Goal: Ask a question

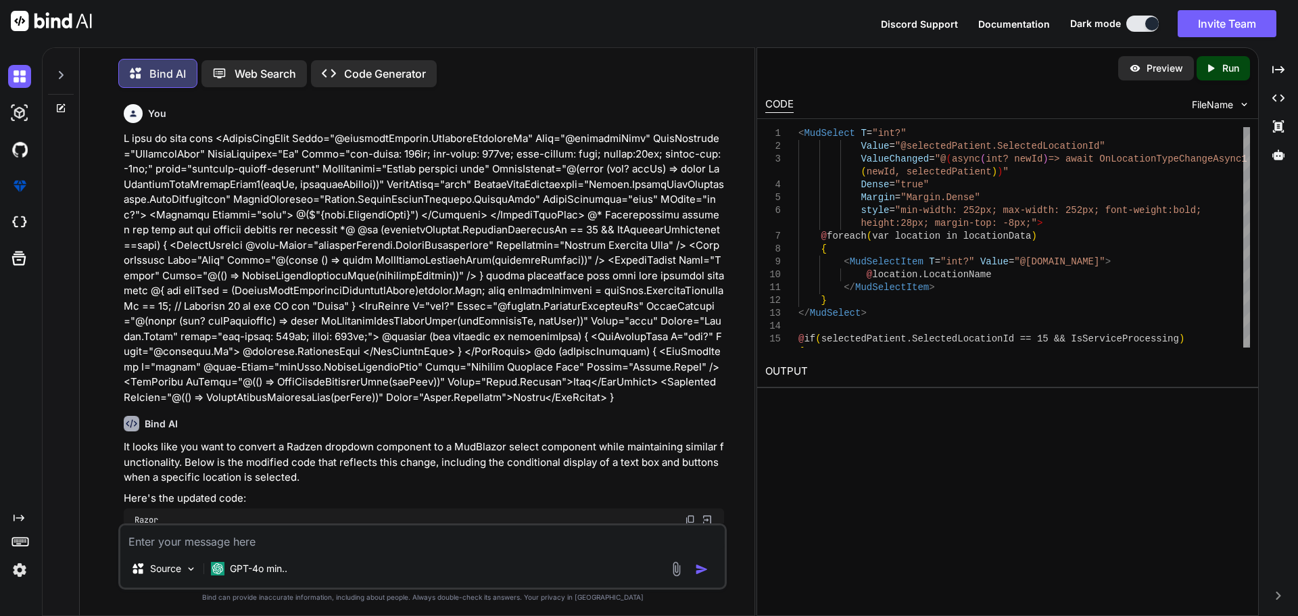
scroll to position [11515, 0]
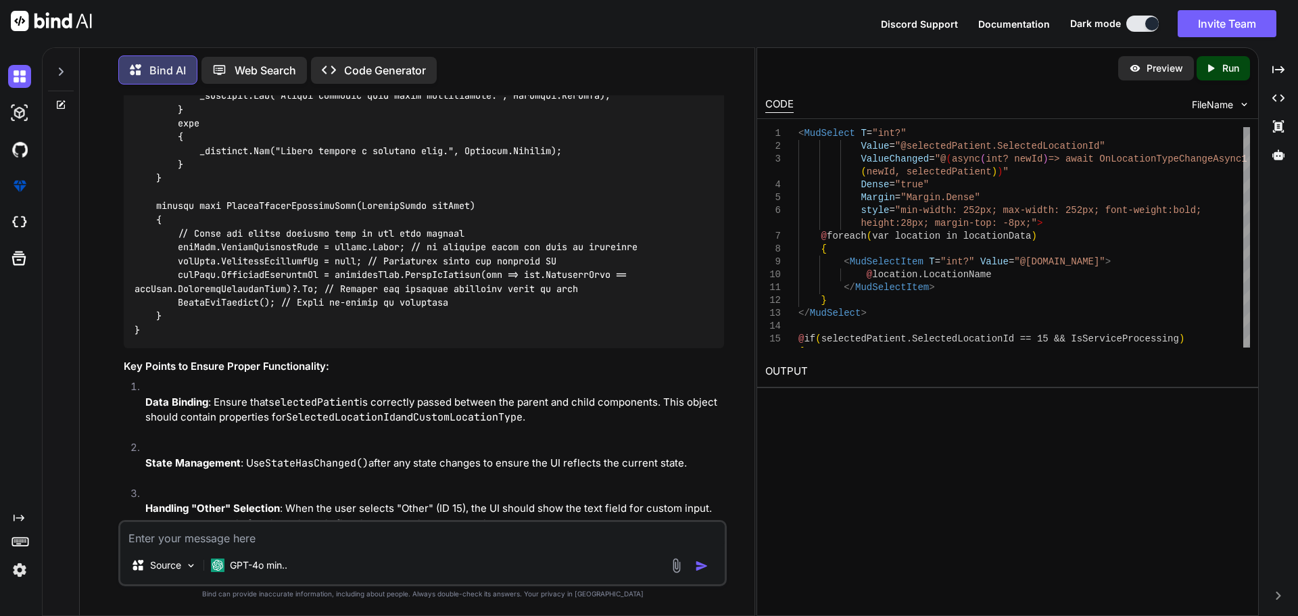
click at [233, 531] on textarea at bounding box center [422, 534] width 604 height 24
paste textarea "private void CancelCustomLocationType(PatientModel patient) { patient.CustomLoc…"
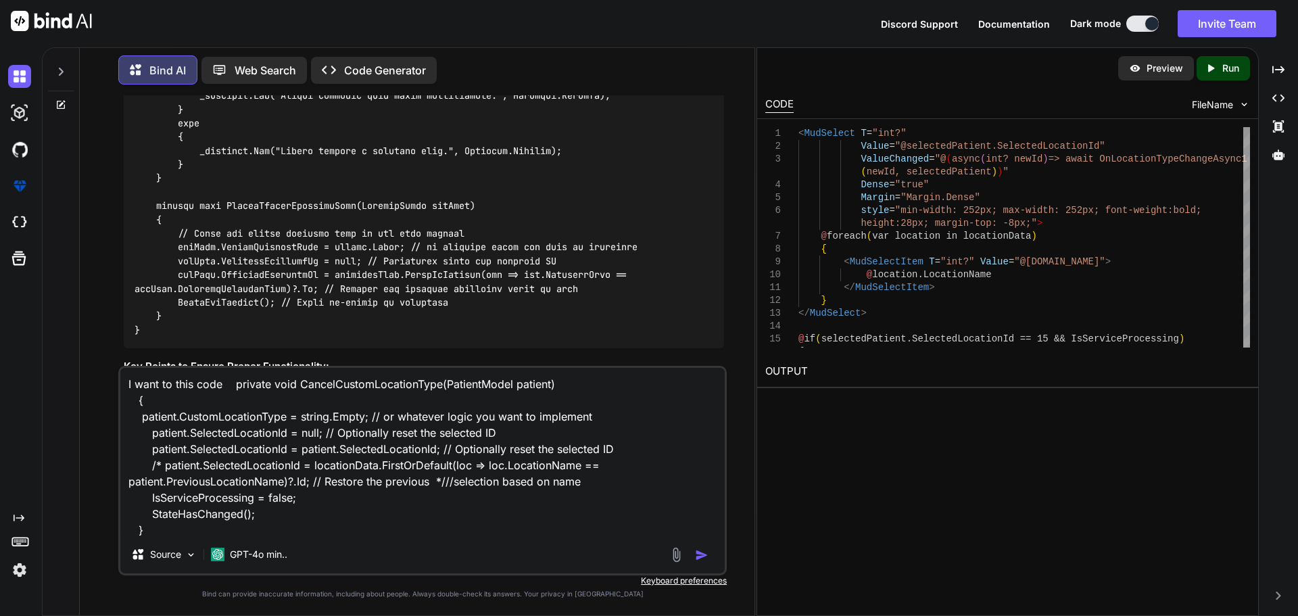
scroll to position [1, 0]
click at [522, 389] on textarea "I want to this code private void CancelCustomLocationType(PatientModel patient)…" at bounding box center [422, 452] width 604 height 168
click at [171, 529] on textarea "I want to this code private void CancelCustomLocationType(PatientModel patient)…" at bounding box center [422, 452] width 604 height 168
paste textarea "patient"
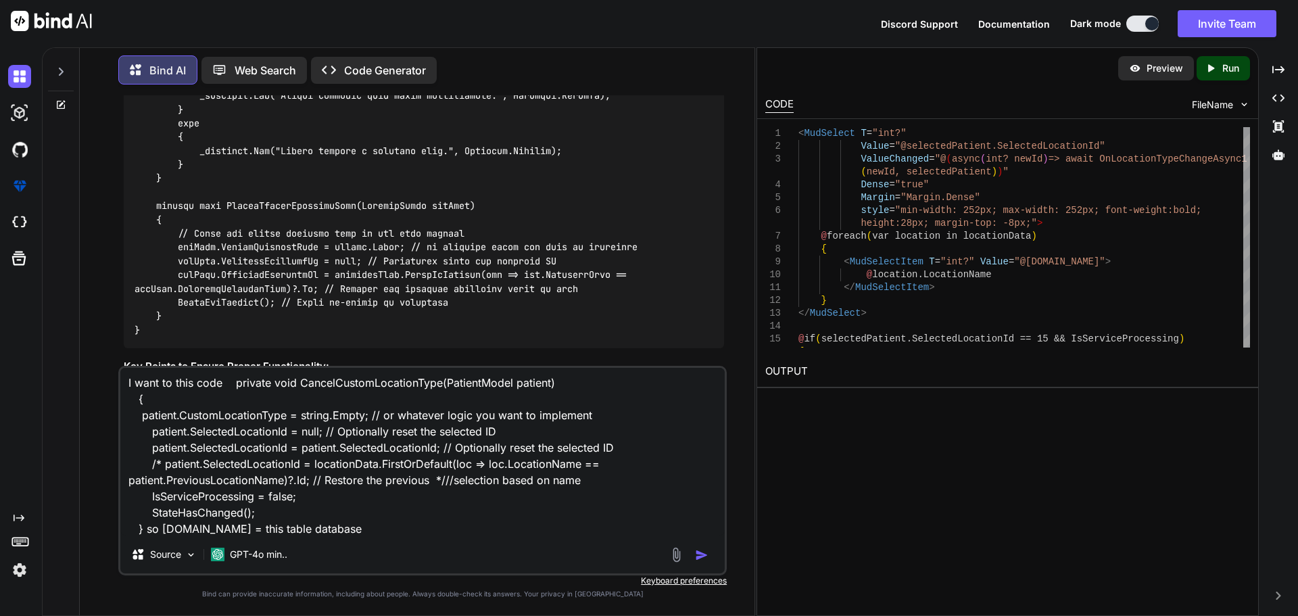
paste textarea "Patient"
paste textarea "LocationType 97"
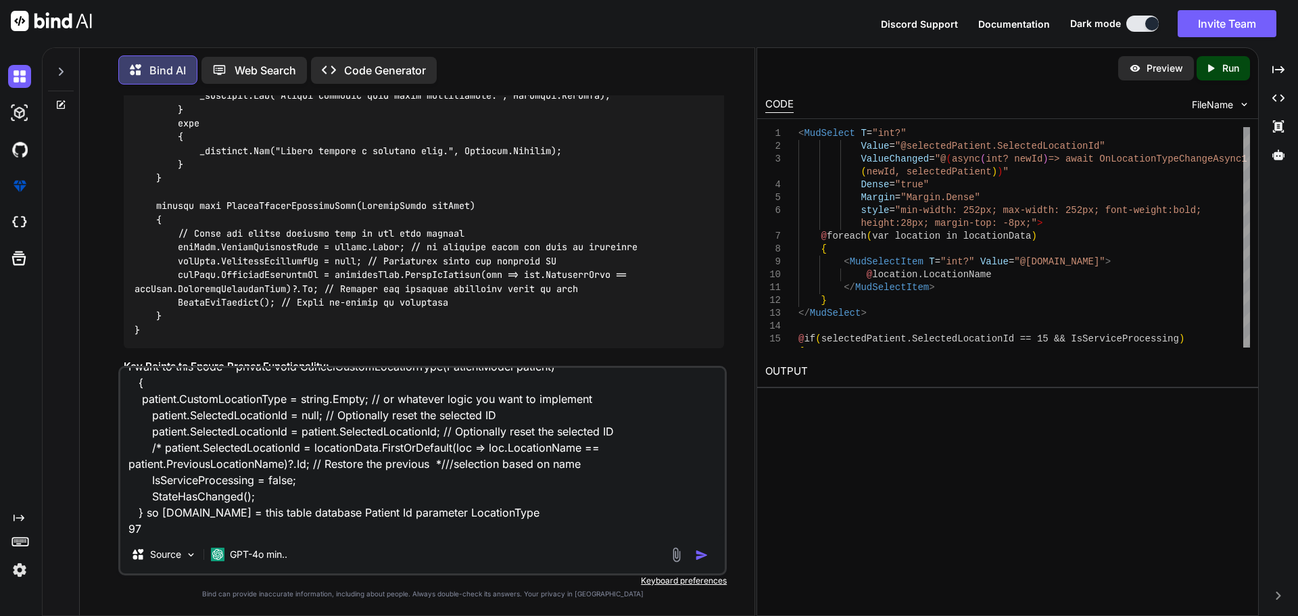
scroll to position [19, 0]
drag, startPoint x: 175, startPoint y: 531, endPoint x: 108, endPoint y: 534, distance: 67.6
click at [108, 534] on div "You Bind AI It looks like you want to convert a Radzen dropdown component to a …" at bounding box center [423, 355] width 664 height 520
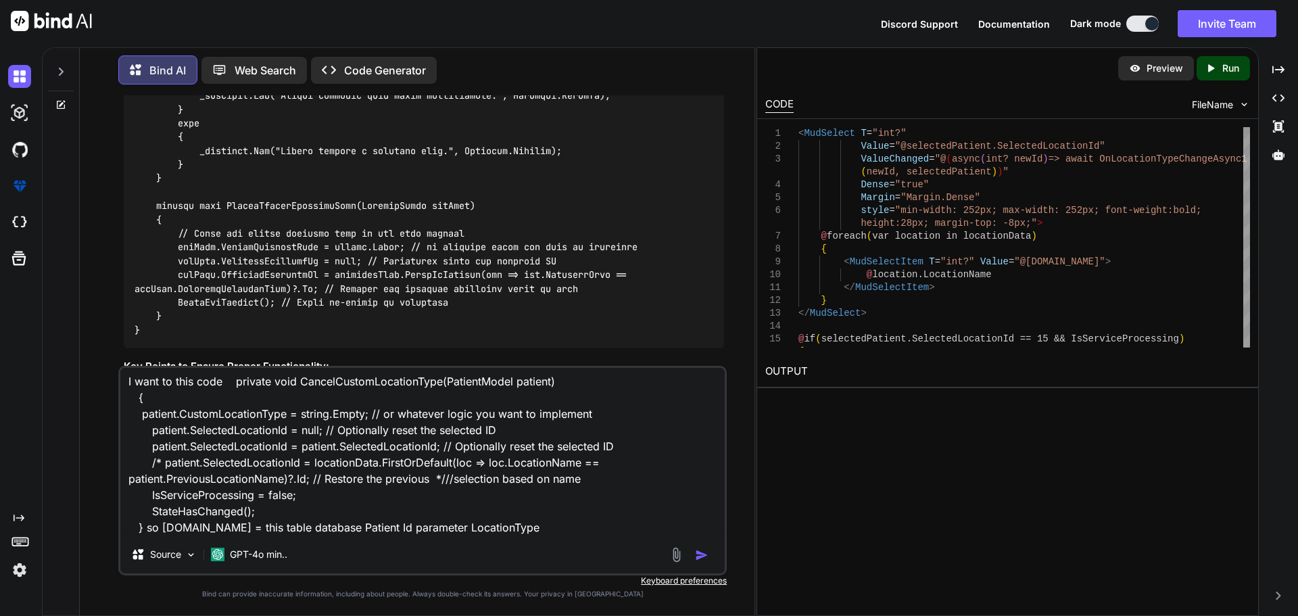
scroll to position [3, 0]
click at [423, 529] on textarea "I want to this code private void CancelCustomLocationType(PatientModel patient)…" at bounding box center [422, 452] width 604 height 168
click at [412, 523] on textarea "I want to this code private void CancelCustomLocationType(PatientModel patient)…" at bounding box center [422, 452] width 604 height 168
click at [348, 527] on textarea "I want to this code private void CancelCustomLocationType(PatientModel patient)…" at bounding box center [422, 452] width 604 height 168
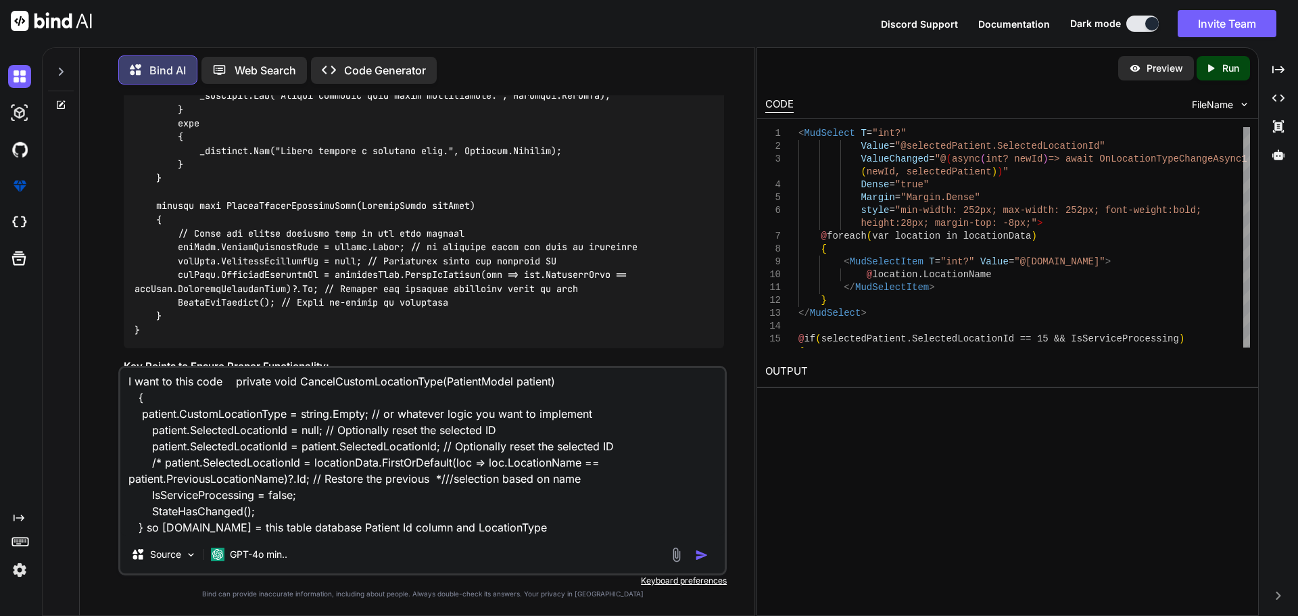
click at [348, 527] on textarea "I want to this code private void CancelCustomLocationType(PatientModel patient)…" at bounding box center [422, 452] width 604 height 168
click at [434, 530] on textarea "I want to this code private void CancelCustomLocationType(PatientModel patient)…" at bounding box center [422, 452] width 604 height 168
paste textarea "Patient"
click at [404, 527] on textarea "I want to this code private void CancelCustomLocationType(PatientModel patient)…" at bounding box center [422, 452] width 604 height 168
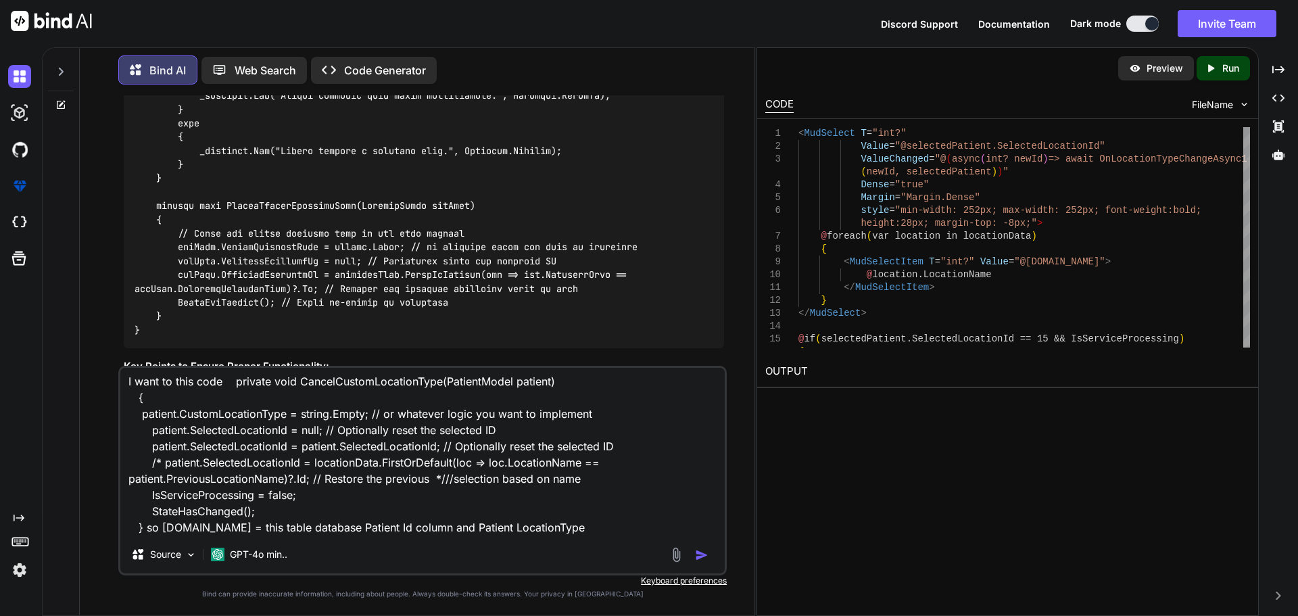
click at [469, 529] on textarea "I want to this code private void CancelCustomLocationType(PatientModel patient)…" at bounding box center [422, 452] width 604 height 168
click at [341, 525] on textarea "I want to this code private void CancelCustomLocationType(PatientModel patient)…" at bounding box center [422, 452] width 604 height 168
click at [392, 529] on textarea "I want to this code private void CancelCustomLocationType(PatientModel patient)…" at bounding box center [422, 452] width 604 height 168
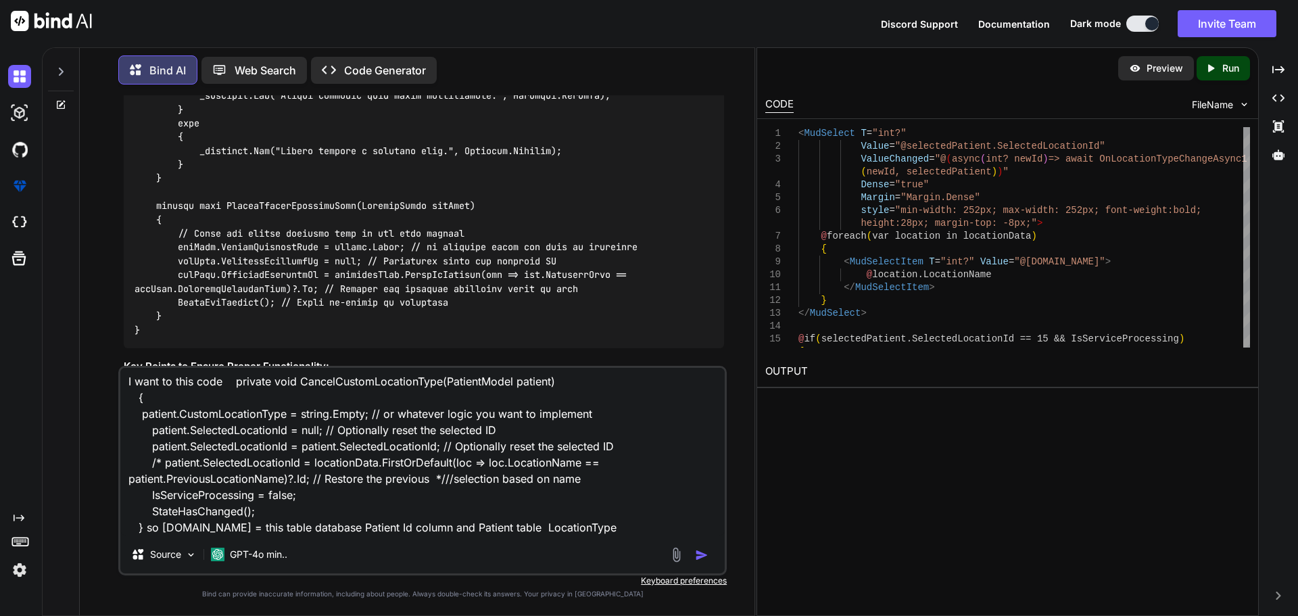
click at [501, 529] on textarea "I want to this code private void CancelCustomLocationType(PatientModel patient)…" at bounding box center [422, 452] width 604 height 168
paste textarea "column"
click at [633, 526] on textarea "I want to this code private void CancelCustomLocationType(PatientModel patient)…" at bounding box center [422, 452] width 604 height 168
paste textarea "Location"
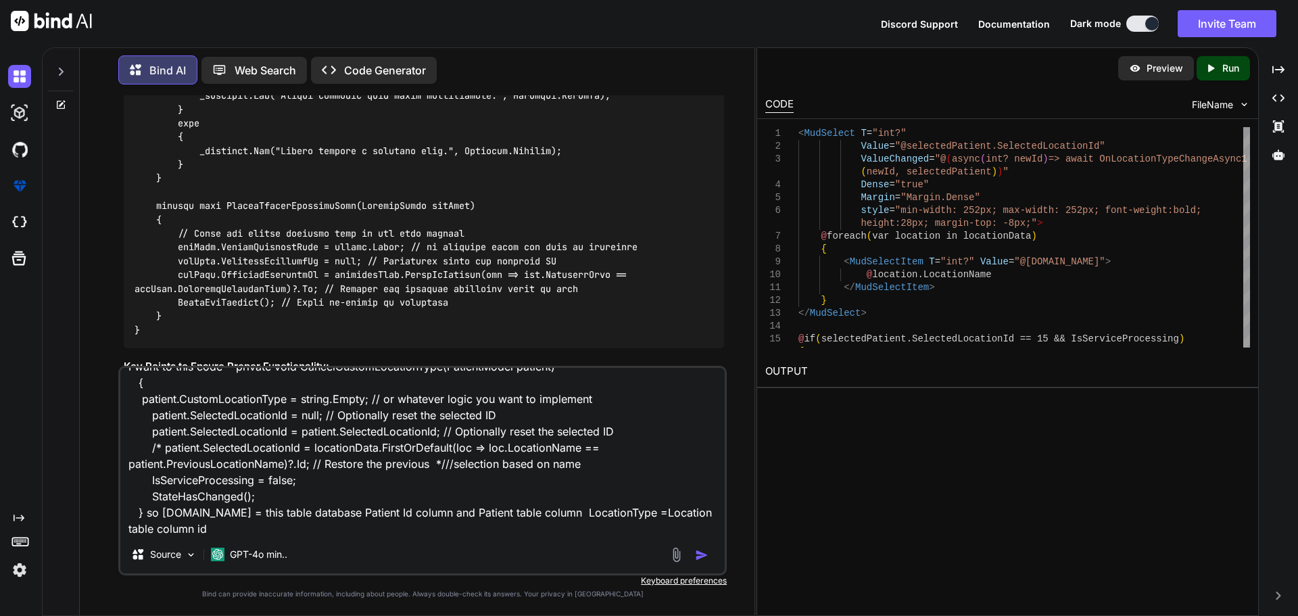
paste textarea "LocationName Patient's Home - In-Person"
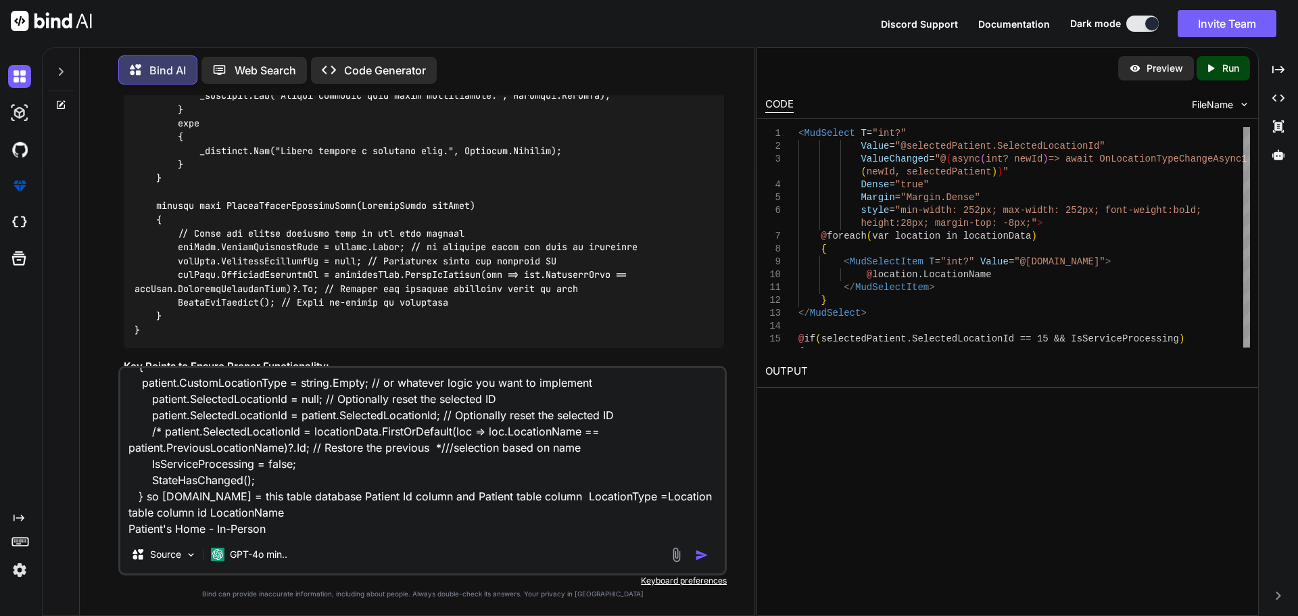
scroll to position [35, 0]
drag, startPoint x: 270, startPoint y: 527, endPoint x: 123, endPoint y: 523, distance: 147.5
click at [123, 523] on textarea "I want to this code private void CancelCustomLocationType(PatientModel patient)…" at bounding box center [422, 452] width 604 height 168
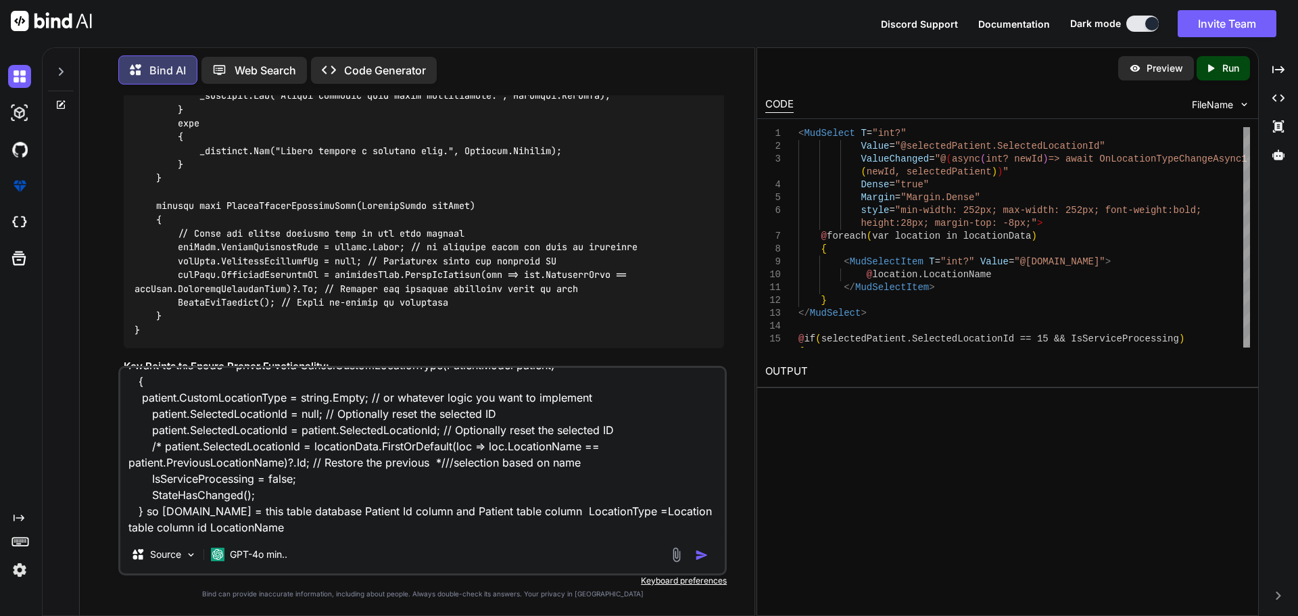
scroll to position [19, 0]
drag, startPoint x: 285, startPoint y: 429, endPoint x: 148, endPoint y: 431, distance: 137.3
click at [148, 431] on textarea "I want to this code private void CancelCustomLocationType(PatientModel patient)…" at bounding box center [422, 452] width 604 height 168
click at [267, 526] on textarea "I want to this code private void CancelCustomLocationType(PatientModel patient)…" at bounding box center [422, 452] width 604 height 168
paste textarea "patient.SelectedLocationId"
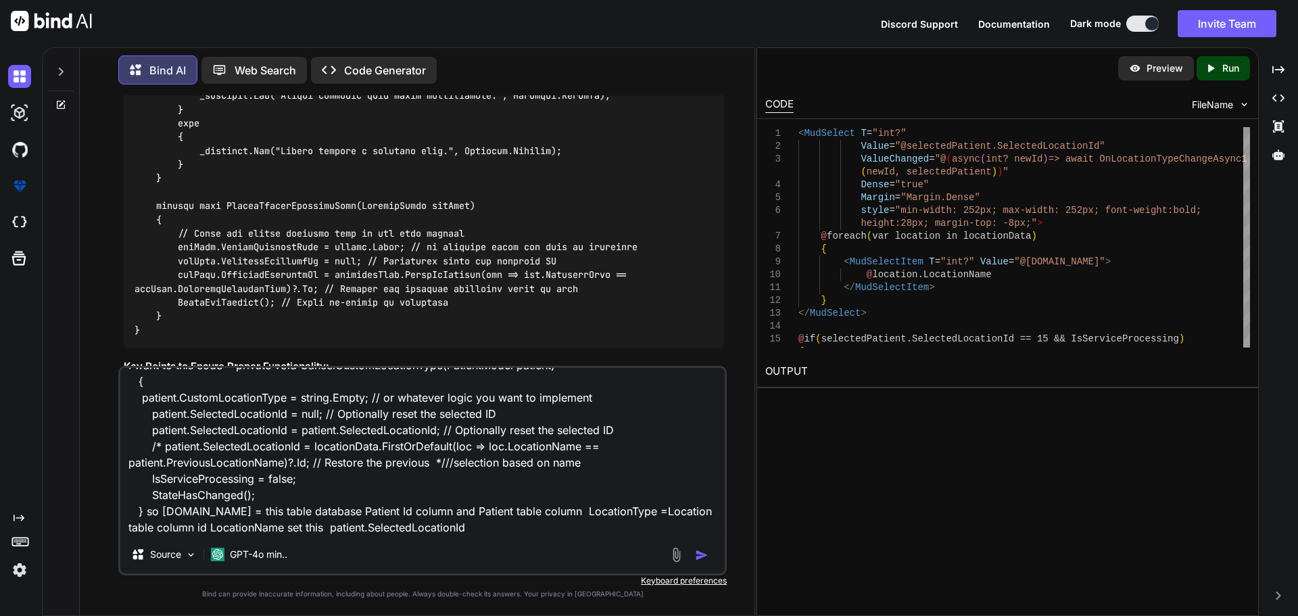
type textarea "I want to this code private void CancelCustomLocationType(PatientModel patient)…"
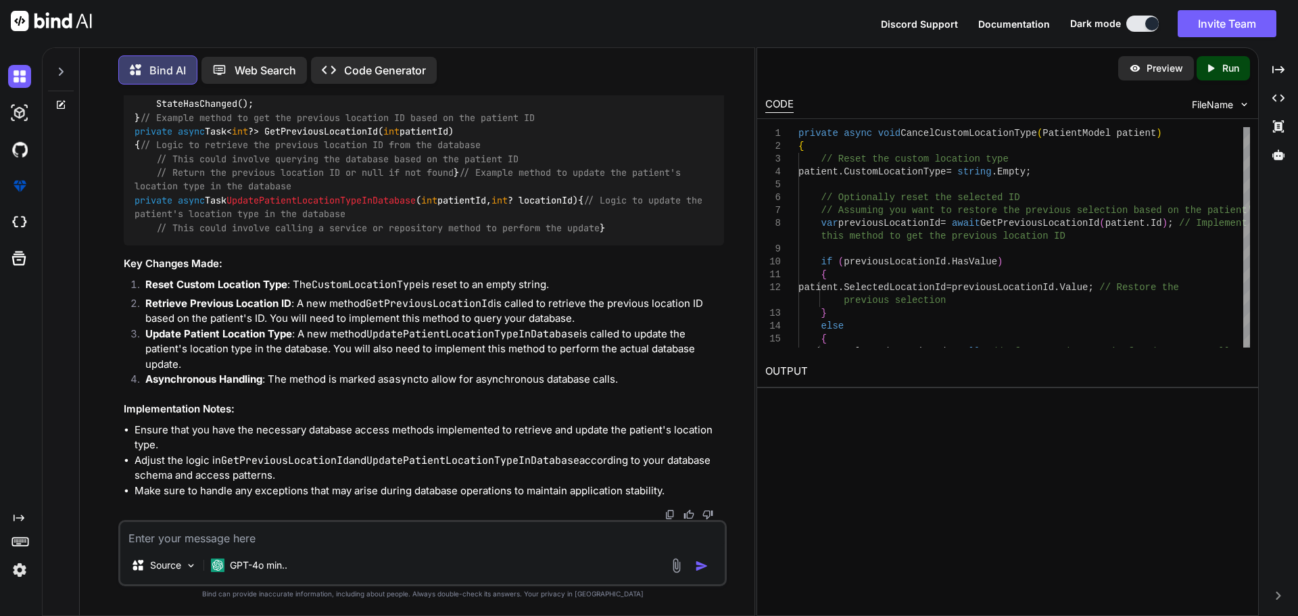
scroll to position [12477, 0]
